Goal: Information Seeking & Learning: Learn about a topic

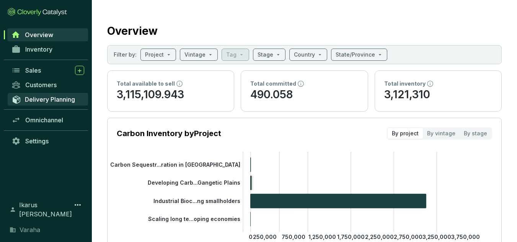
click at [63, 94] on link "Delivery Planning" at bounding box center [48, 99] width 80 height 13
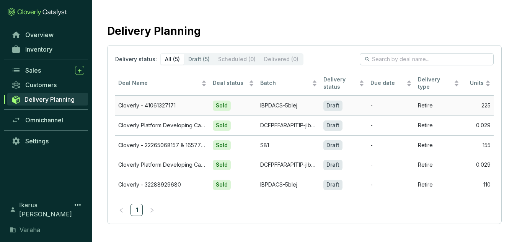
click at [141, 104] on td "Cloverly - 41061327171" at bounding box center [162, 106] width 94 height 20
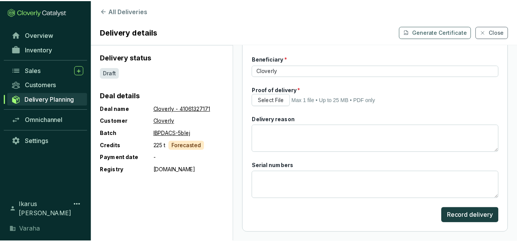
scroll to position [204, 0]
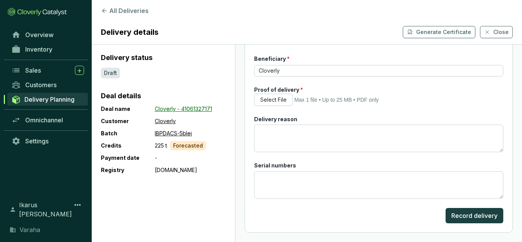
click at [193, 110] on link "Cloverly - 41061327171" at bounding box center [183, 108] width 57 height 9
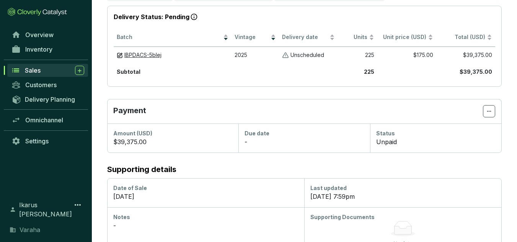
scroll to position [187, 0]
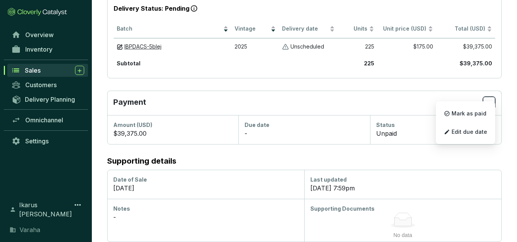
click at [484, 97] on span at bounding box center [488, 103] width 12 height 12
click at [358, 70] on section "Buyer Customer Cloverly Deal owner Rob D Main contact Emanuele Haerens Main con…" at bounding box center [304, 65] width 425 height 354
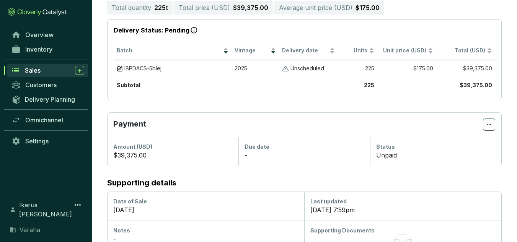
scroll to position [165, 0]
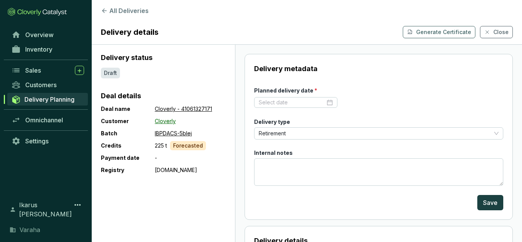
click at [167, 123] on link "Cloverly" at bounding box center [165, 121] width 21 height 9
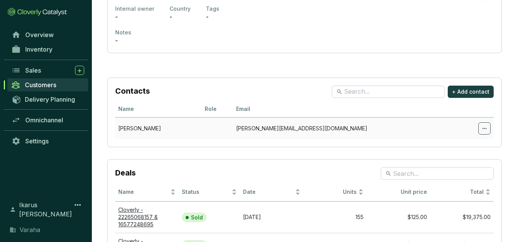
scroll to position [182, 0]
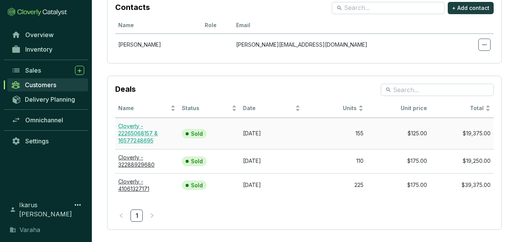
click at [143, 137] on link "Cloverly - 22265068157 & 16577248695" at bounding box center [137, 133] width 39 height 21
click at [149, 162] on link "Cloverly - 32288929680" at bounding box center [136, 161] width 36 height 14
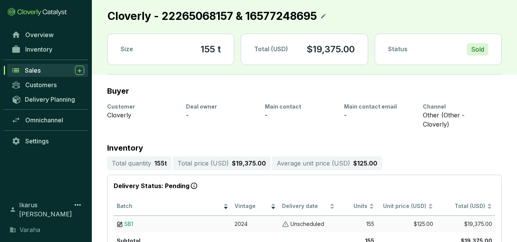
click at [130, 221] on span "SB1" at bounding box center [128, 224] width 9 height 6
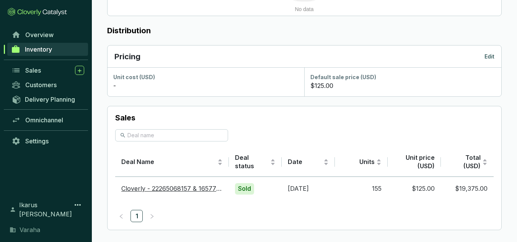
scroll to position [431, 0]
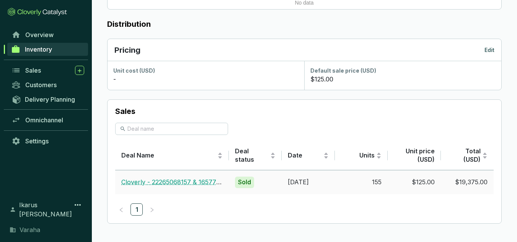
click at [179, 185] on link "Cloverly - 22265068157 & 16577248695" at bounding box center [179, 182] width 117 height 8
click at [195, 180] on link "Cloverly - 22265068157 & 16577248695" at bounding box center [179, 182] width 117 height 8
